Goal: Navigation & Orientation: Find specific page/section

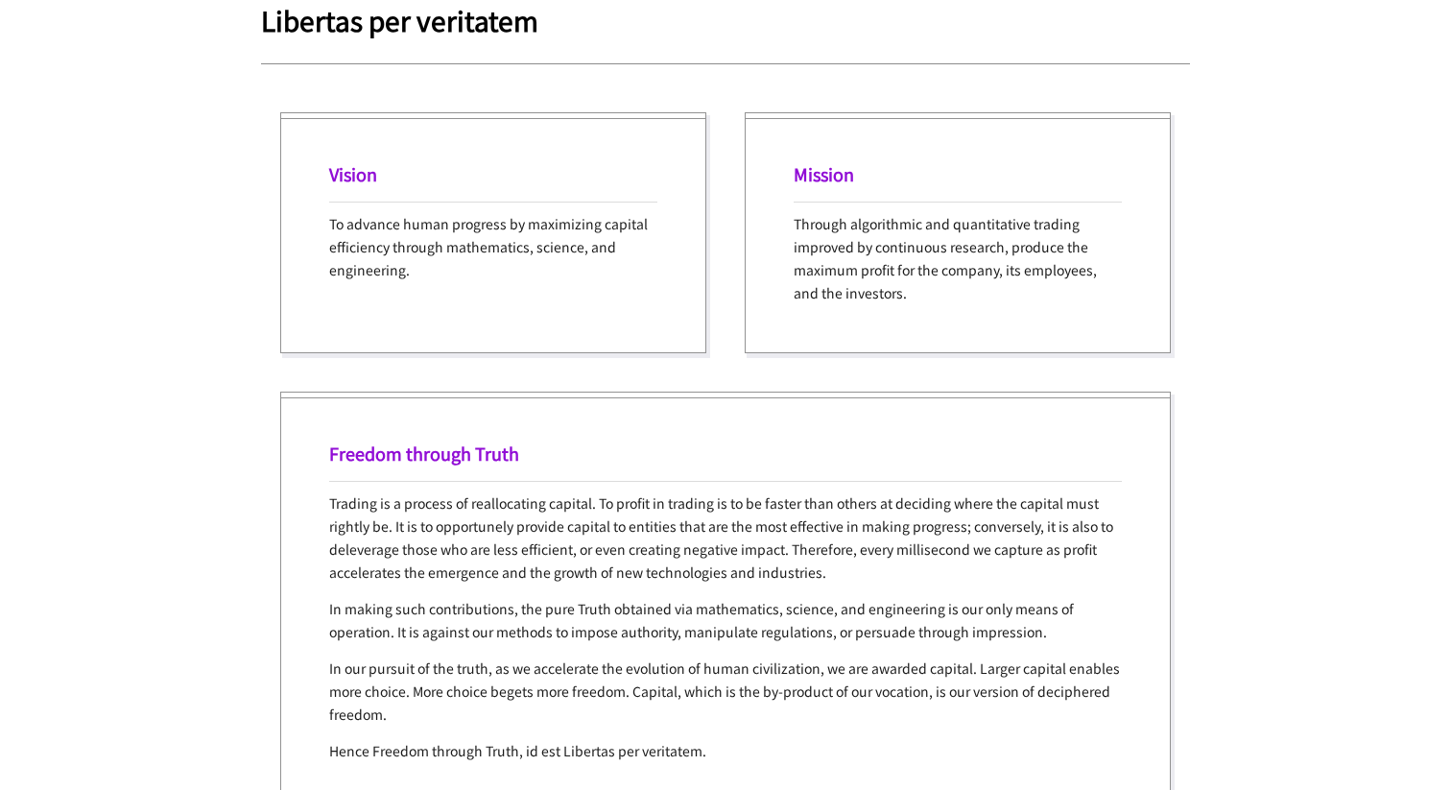
scroll to position [3894, 0]
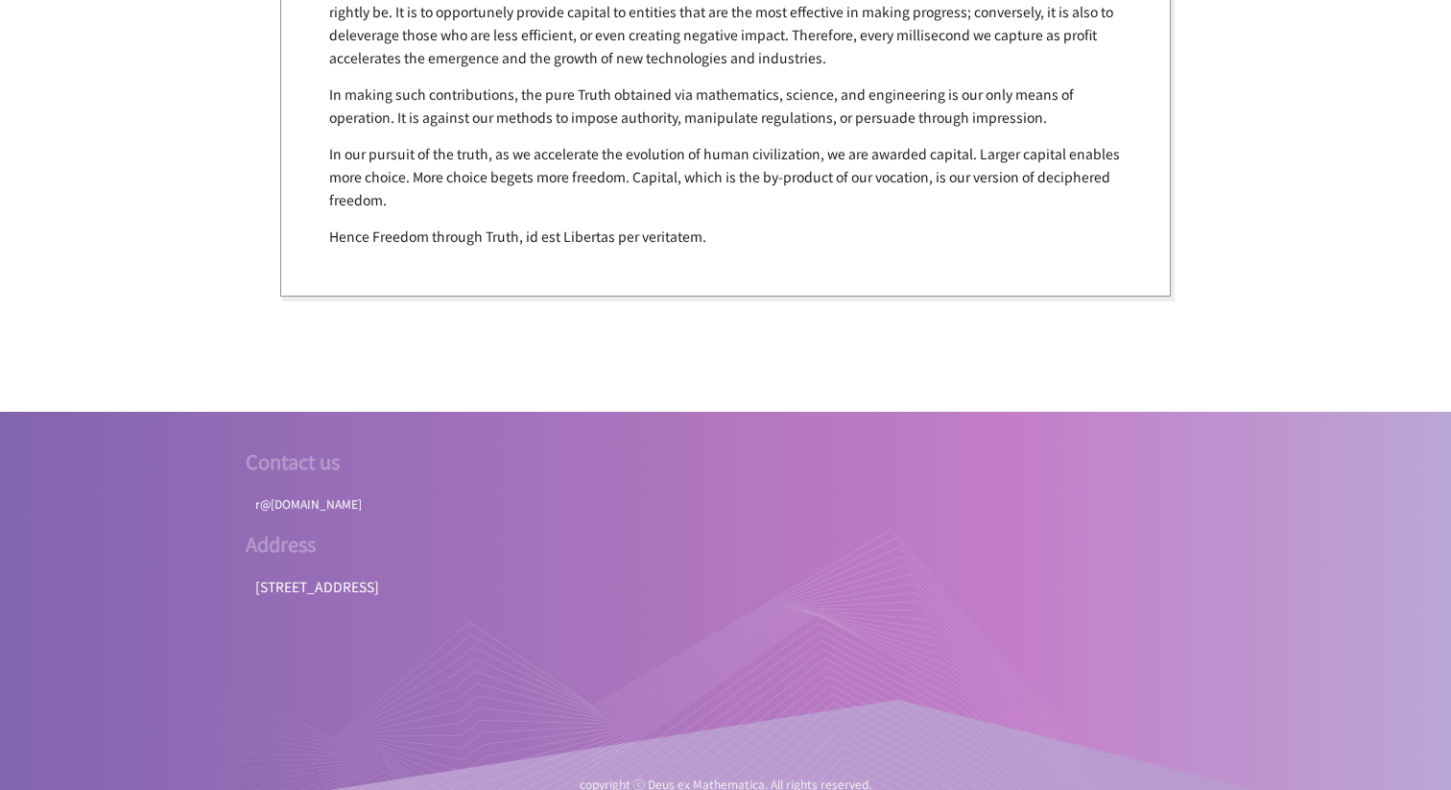
click at [598, 571] on div at bounding box center [678, 671] width 960 height 288
click at [598, 564] on div at bounding box center [678, 671] width 960 height 288
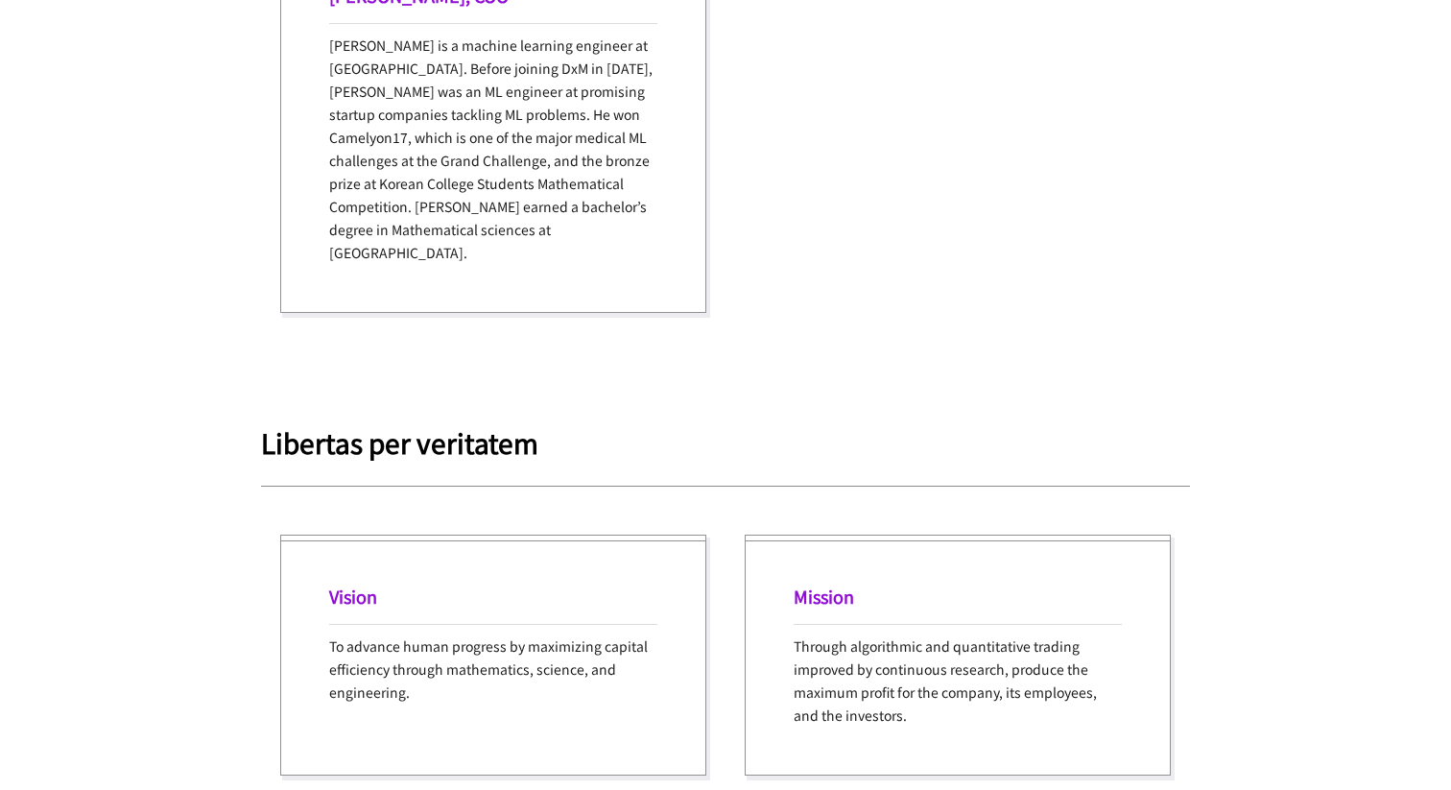
scroll to position [2990, 0]
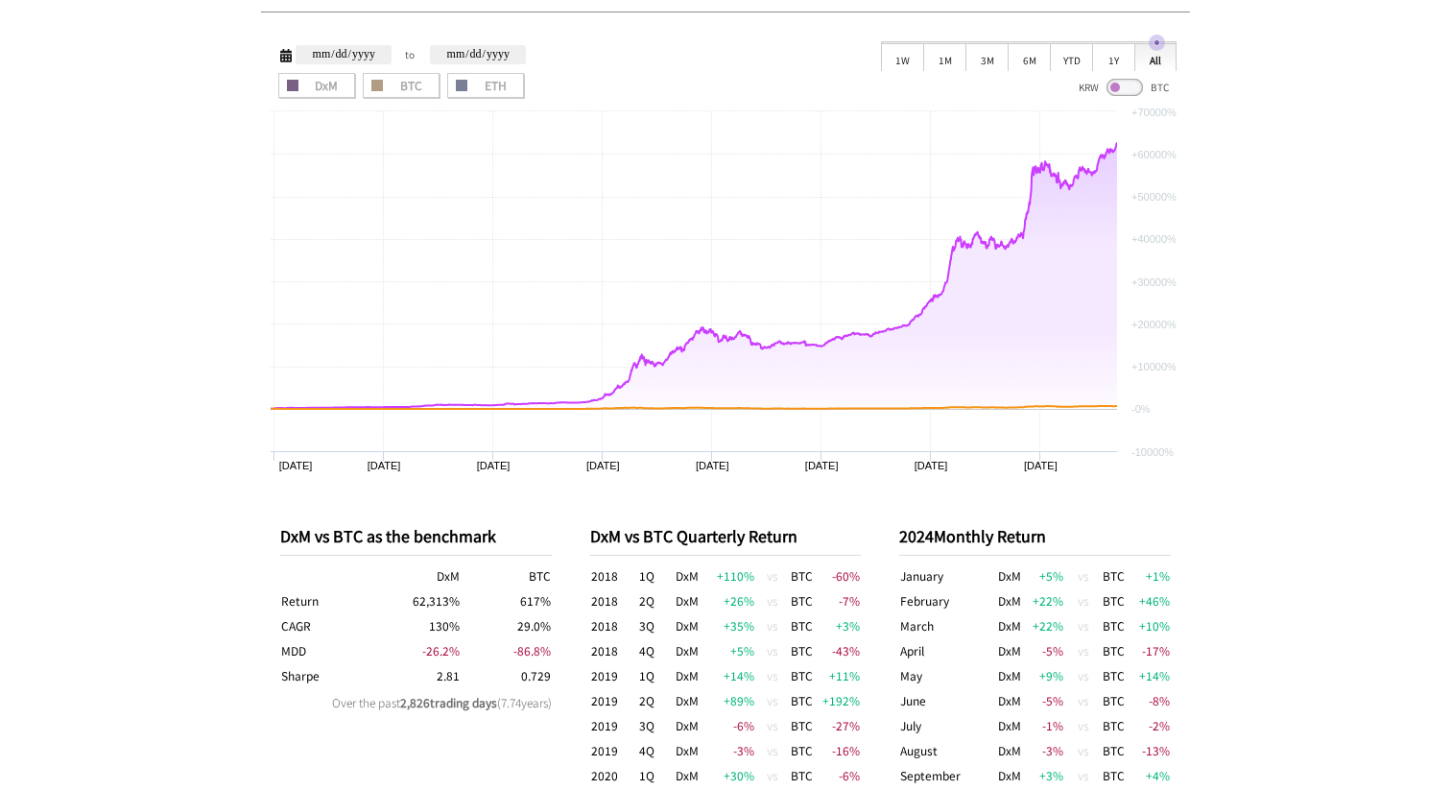
scroll to position [615, 0]
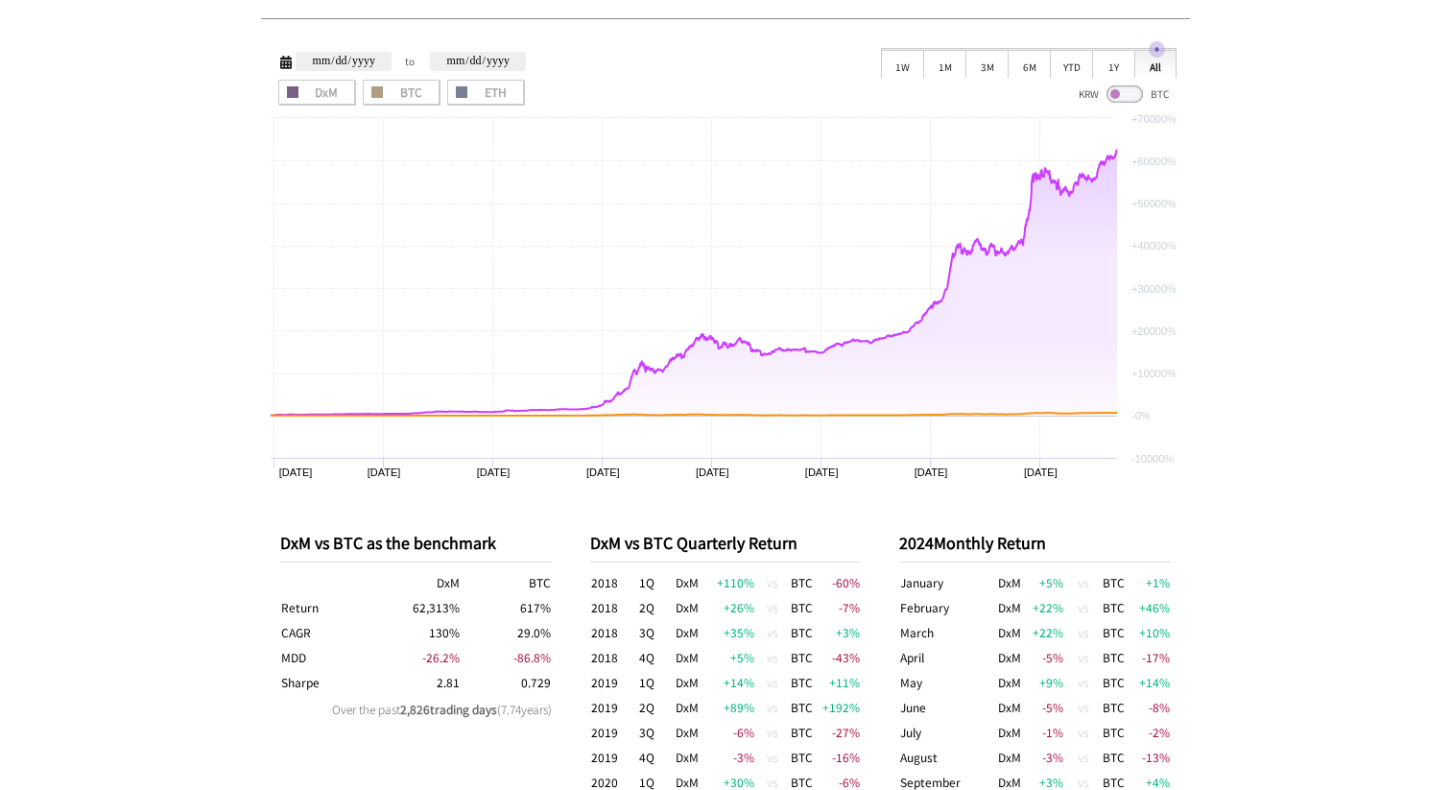
click at [1141, 82] on div "KRW BTC" at bounding box center [1124, 92] width 106 height 26
click at [1136, 92] on span at bounding box center [1125, 93] width 36 height 17
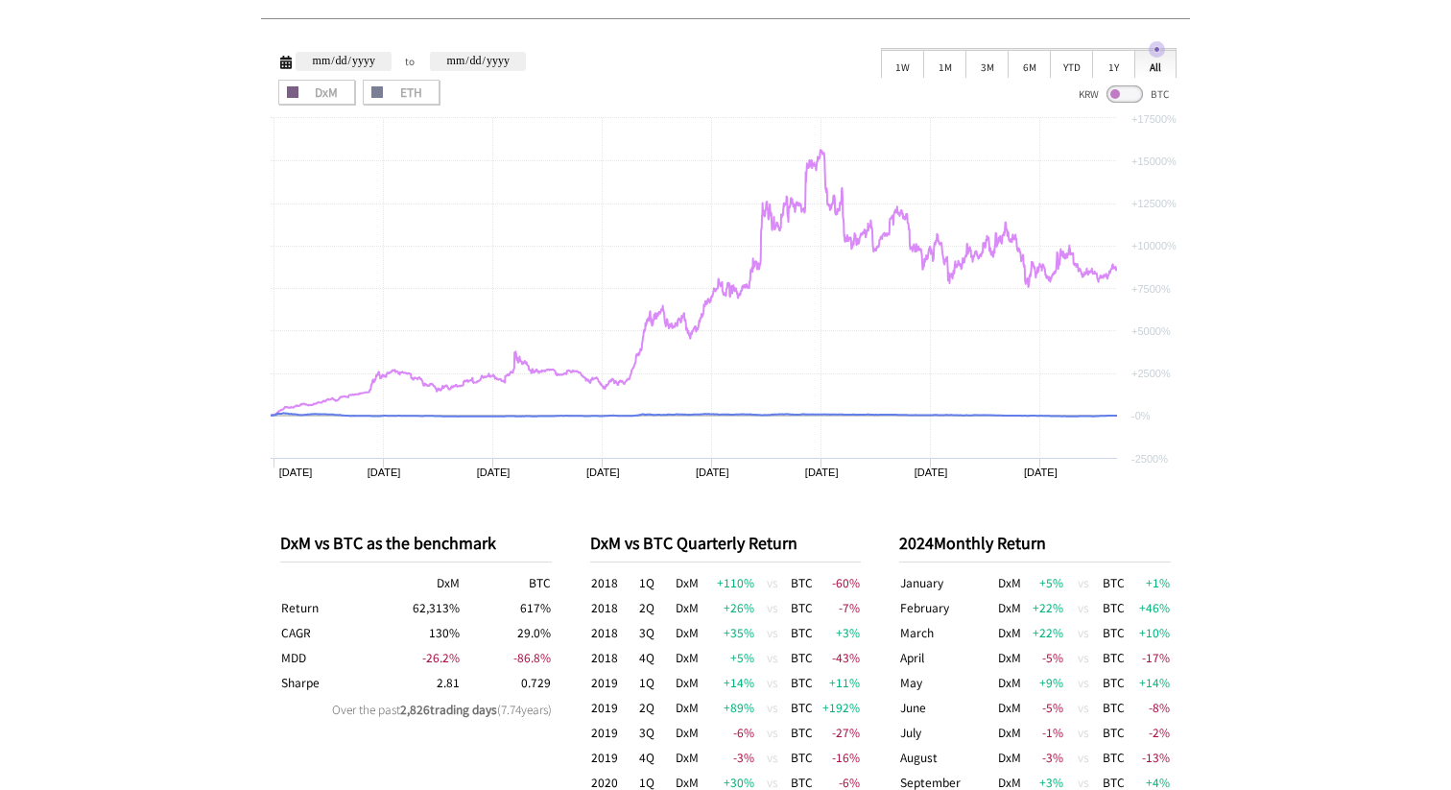
click at [1117, 91] on span at bounding box center [1125, 93] width 36 height 17
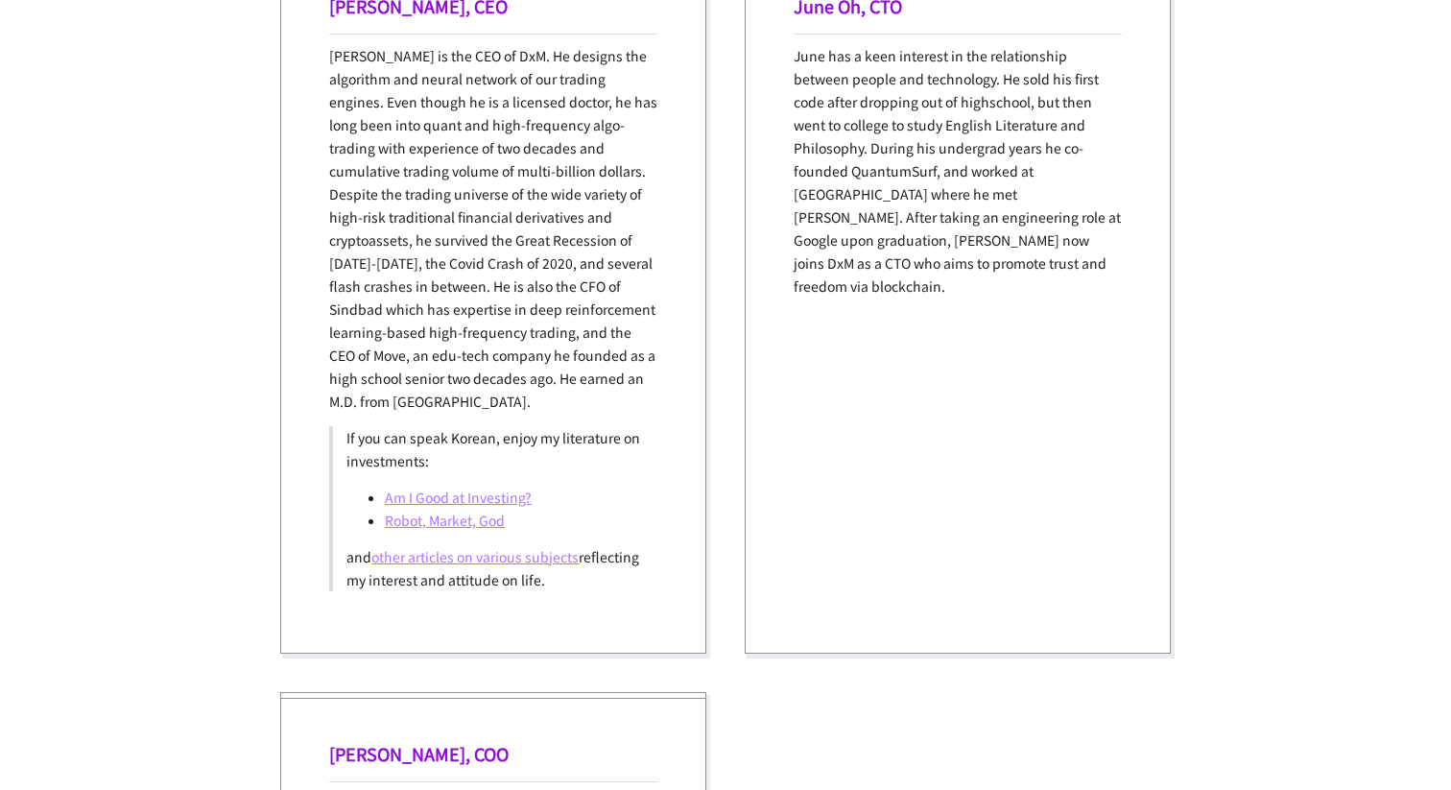
scroll to position [2206, 0]
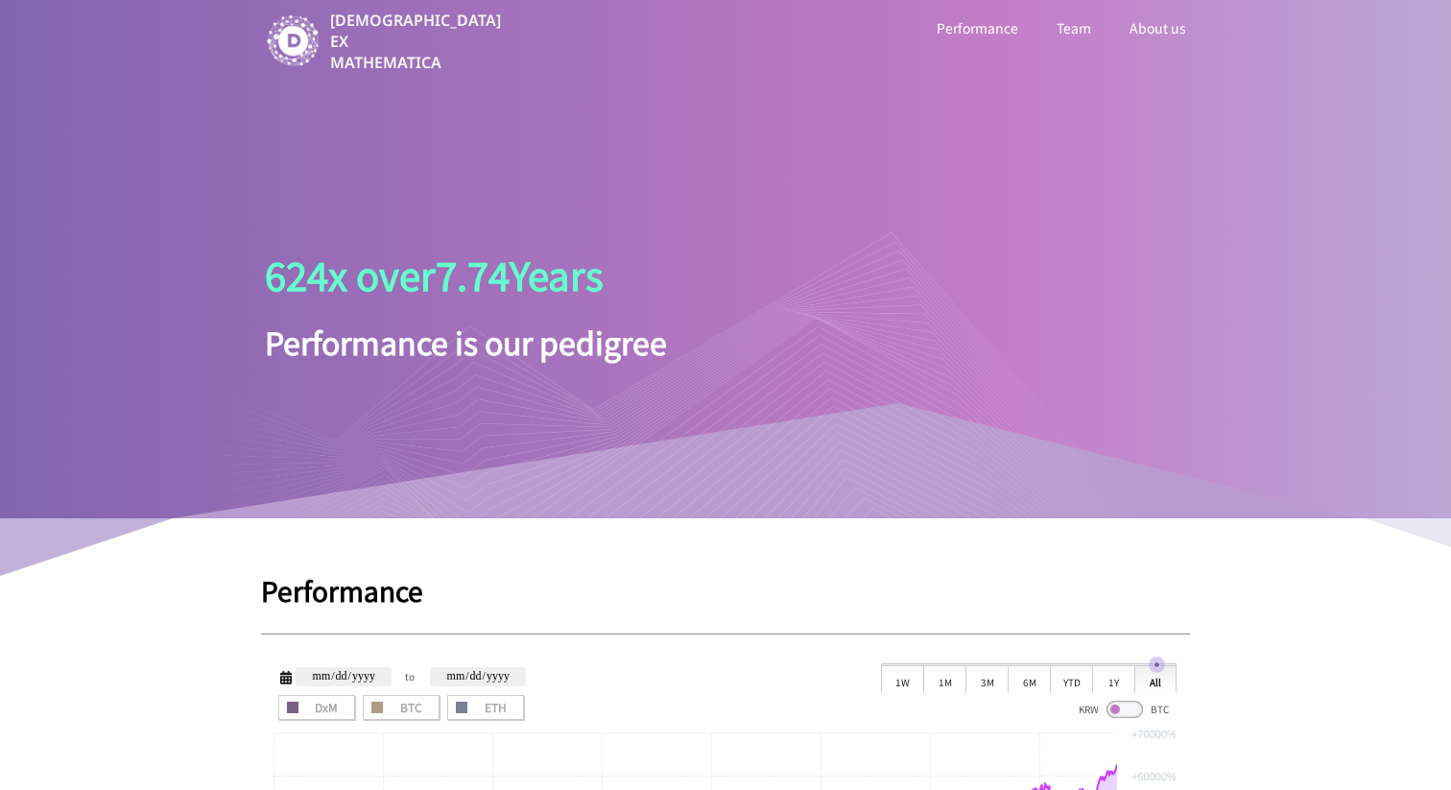
click at [1073, 25] on link "Team" at bounding box center [1074, 27] width 42 height 25
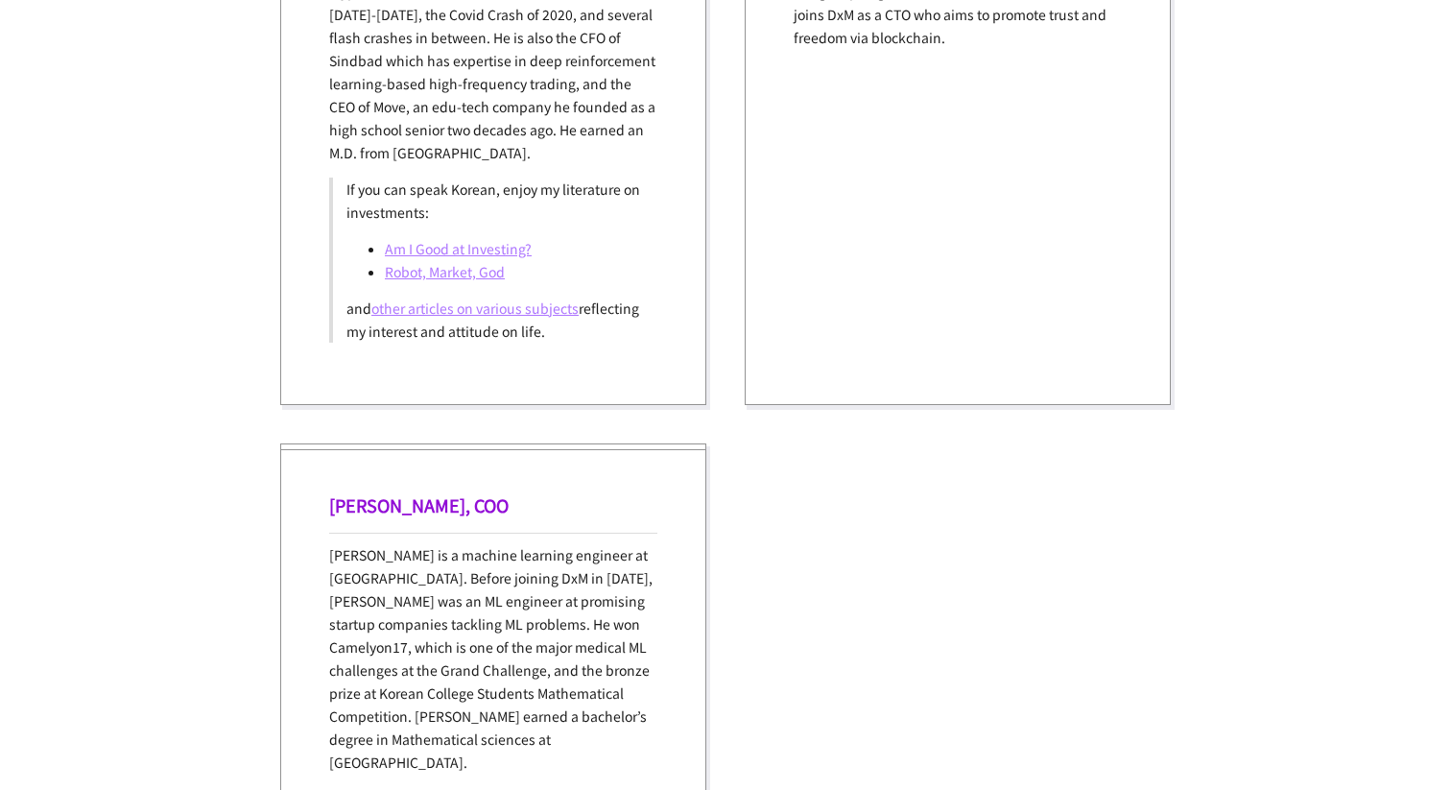
scroll to position [2449, 0]
click at [504, 250] on link "Am I Good at Investing?" at bounding box center [458, 247] width 147 height 19
